Goal: Task Accomplishment & Management: Manage account settings

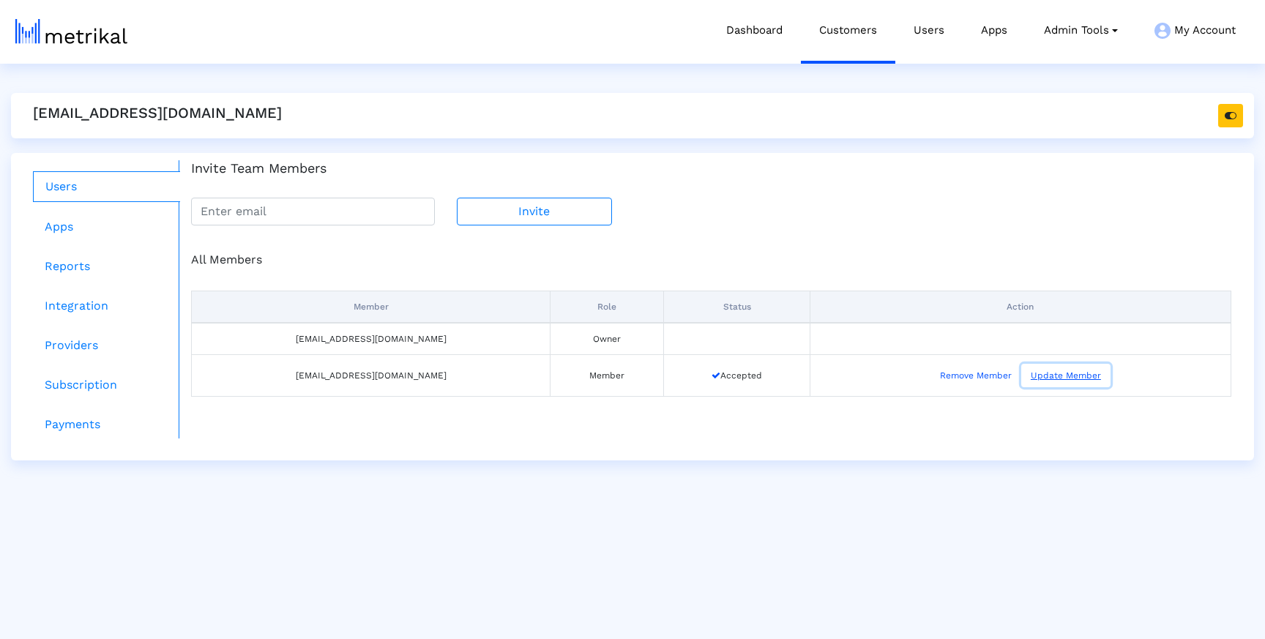
click at [1044, 378] on button "Update Member" at bounding box center [1065, 375] width 89 height 23
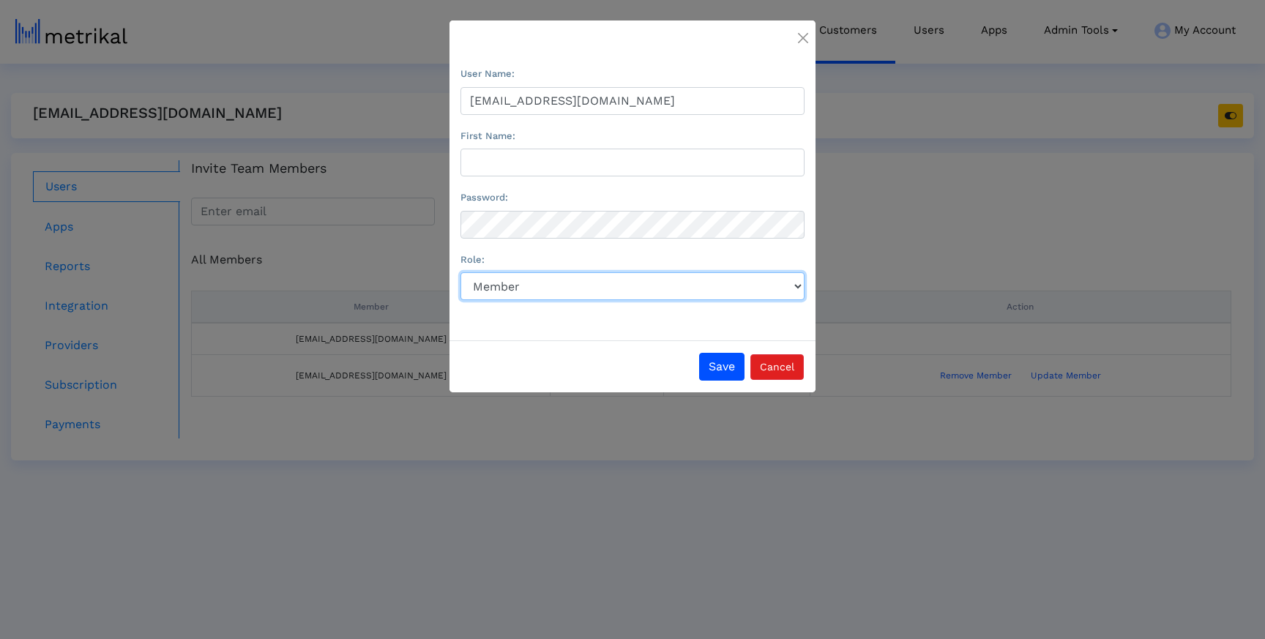
click at [515, 293] on select "Role:" at bounding box center [632, 286] width 344 height 28
select select "Owner"
click at [460, 274] on select "Role:" at bounding box center [632, 286] width 344 height 28
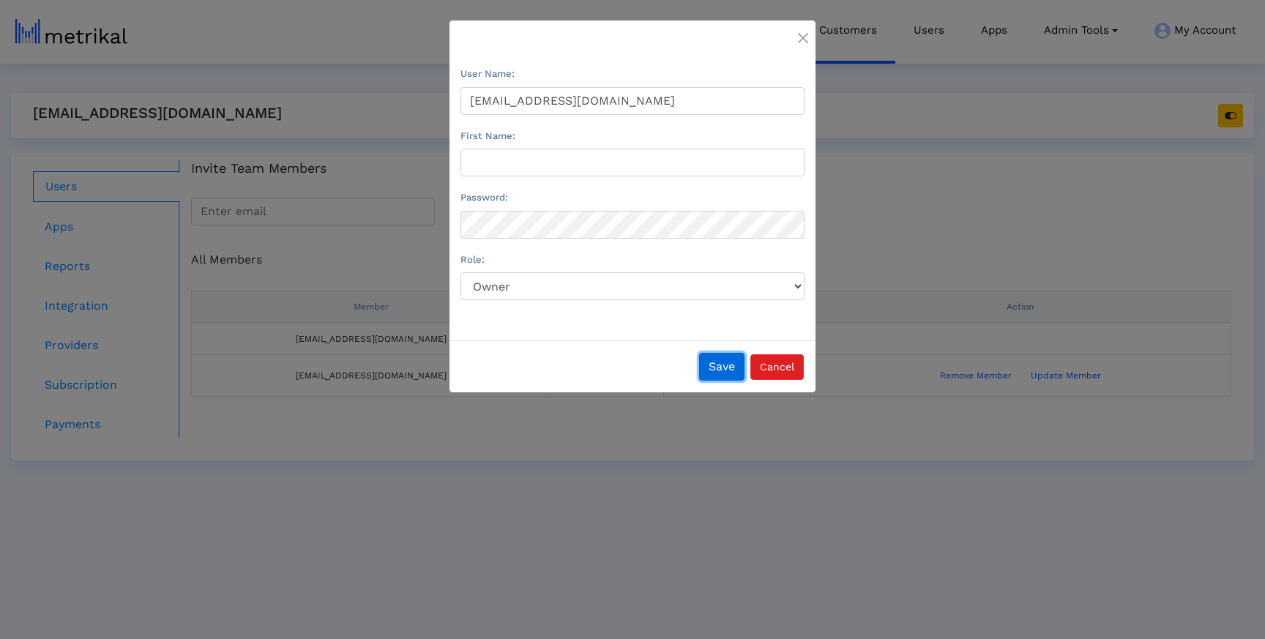
click at [714, 368] on button "Save" at bounding box center [721, 367] width 45 height 28
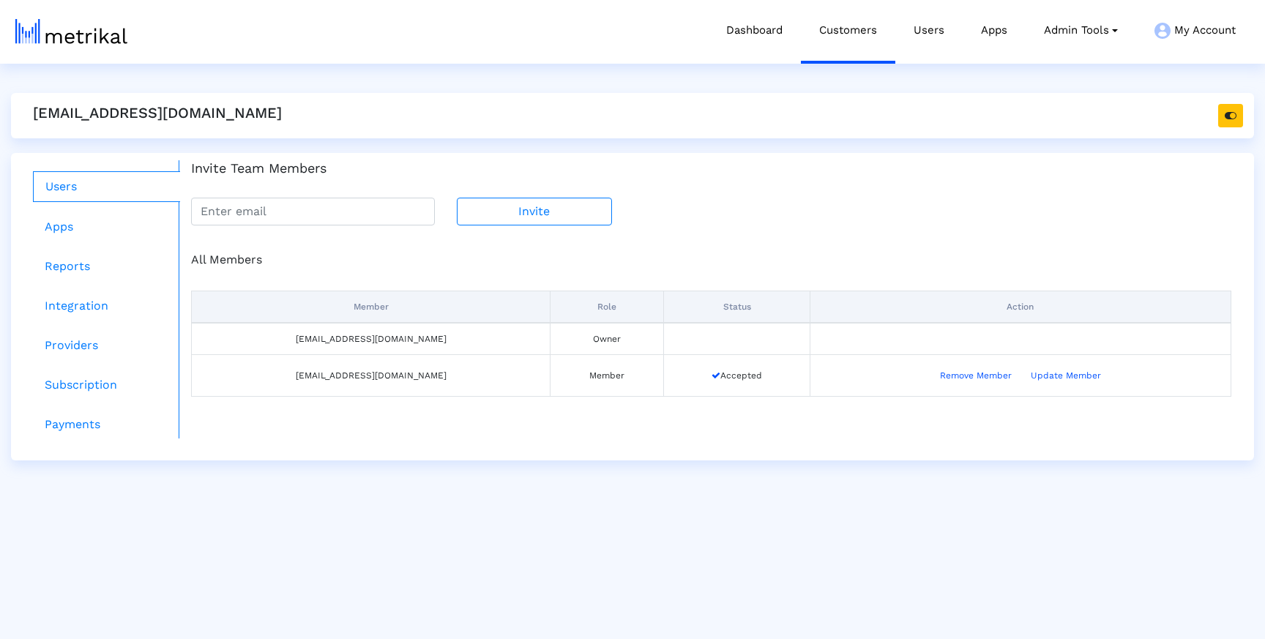
click at [724, 460] on html "Dashboard Customers Users Apps Admin Tools Task Manager Subscription Manager Pl…" at bounding box center [632, 230] width 1265 height 460
